Goal: Task Accomplishment & Management: Complete application form

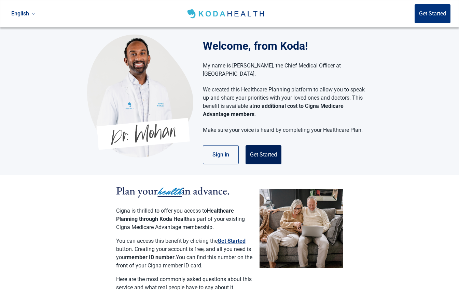
click at [271, 145] on button "Get Started" at bounding box center [264, 154] width 36 height 19
